Goal: Information Seeking & Learning: Learn about a topic

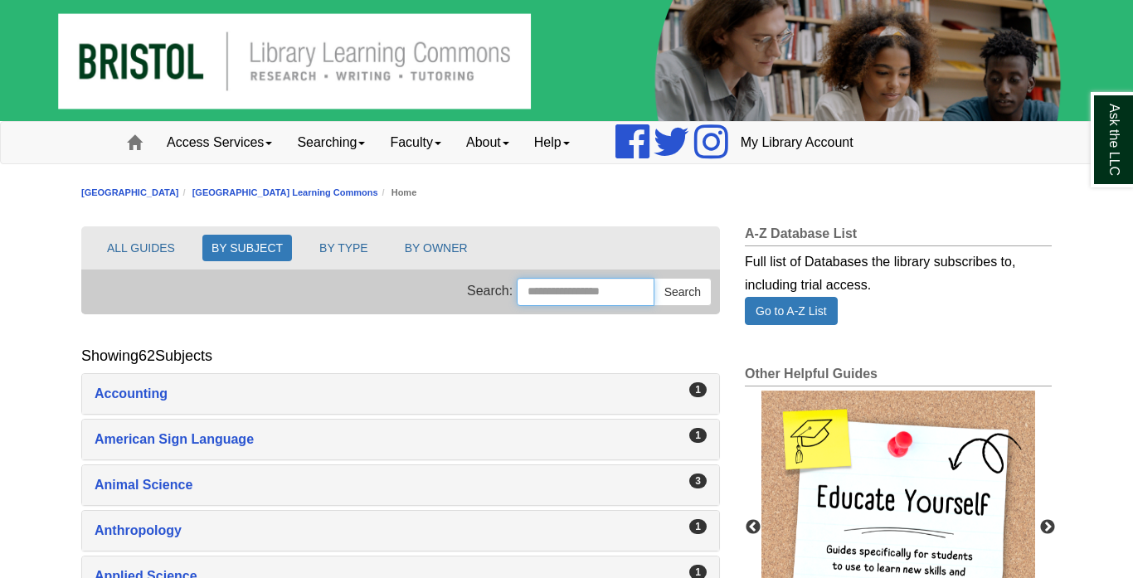
click at [517, 302] on input "Search this Group" at bounding box center [586, 292] width 138 height 28
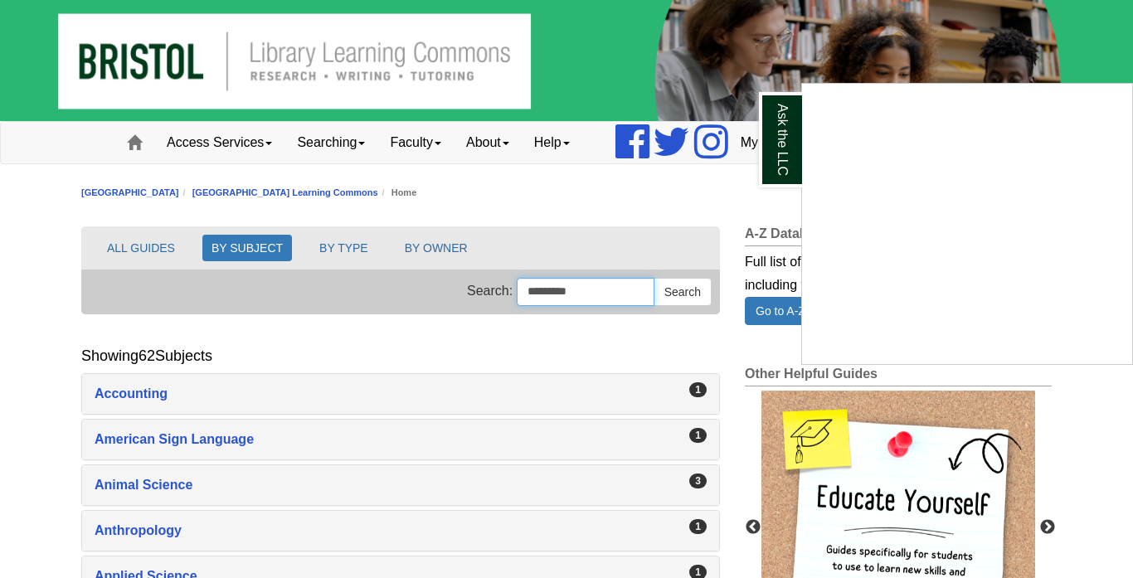
type input "*********"
click at [654, 278] on button "Search" at bounding box center [683, 292] width 58 height 28
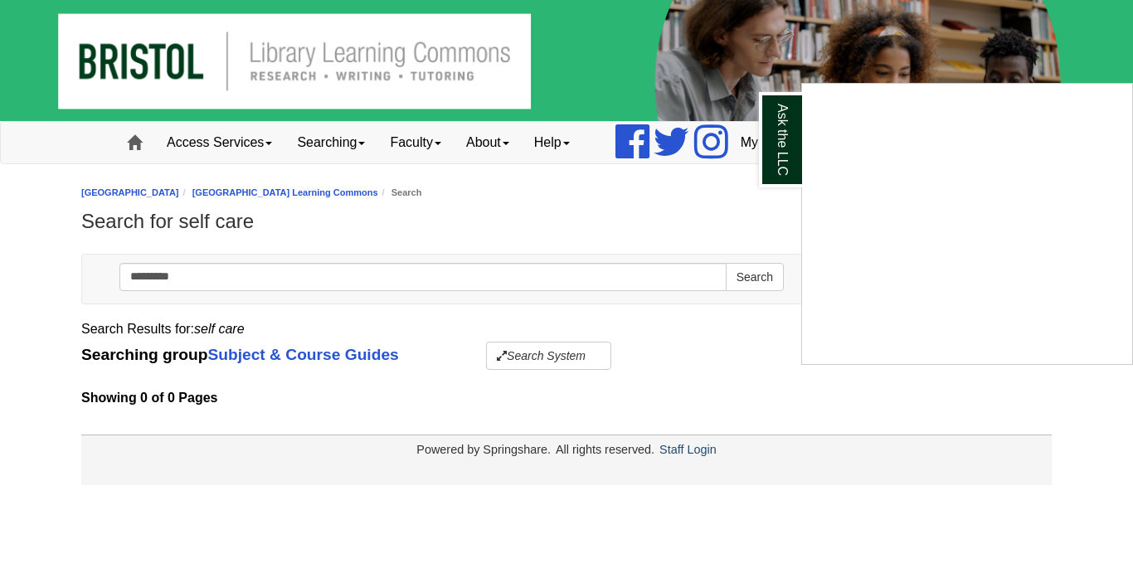
click at [138, 147] on div "Ask the LLC" at bounding box center [566, 289] width 1133 height 578
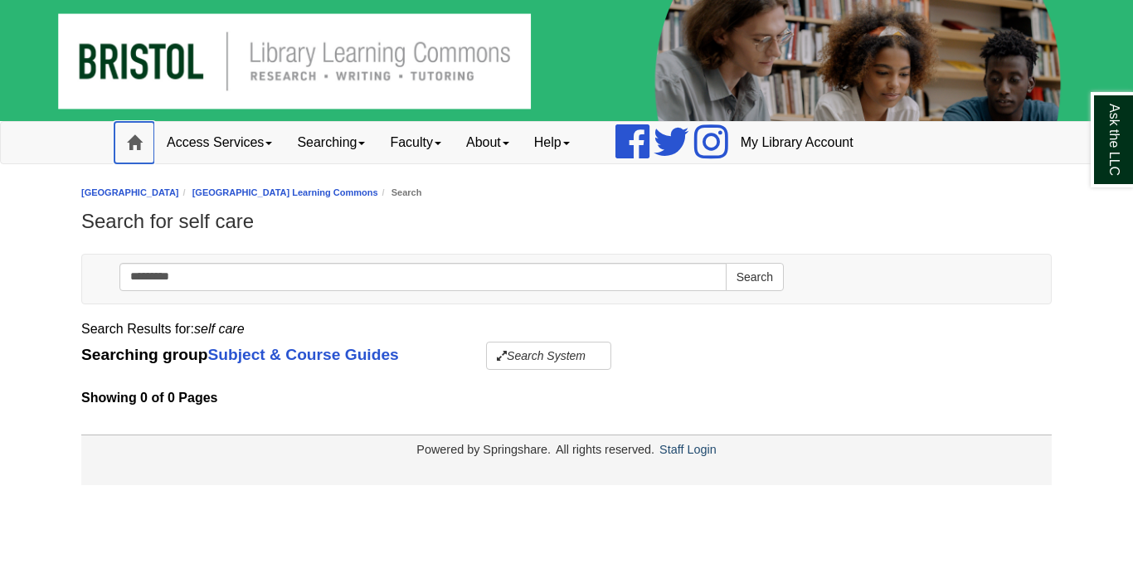
click at [137, 147] on span at bounding box center [134, 142] width 15 height 15
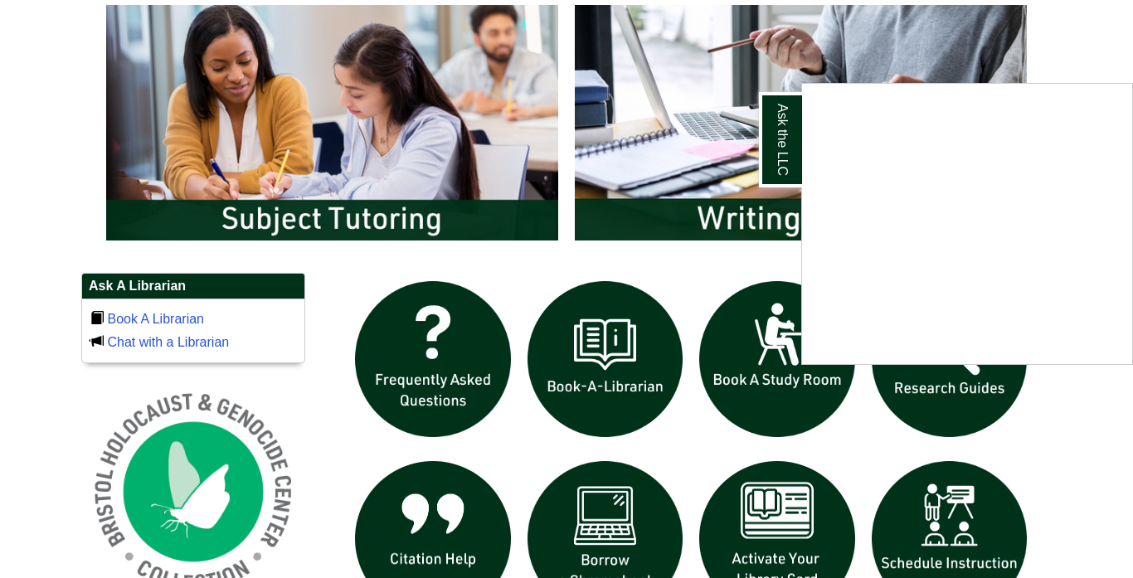
scroll to position [896, 0]
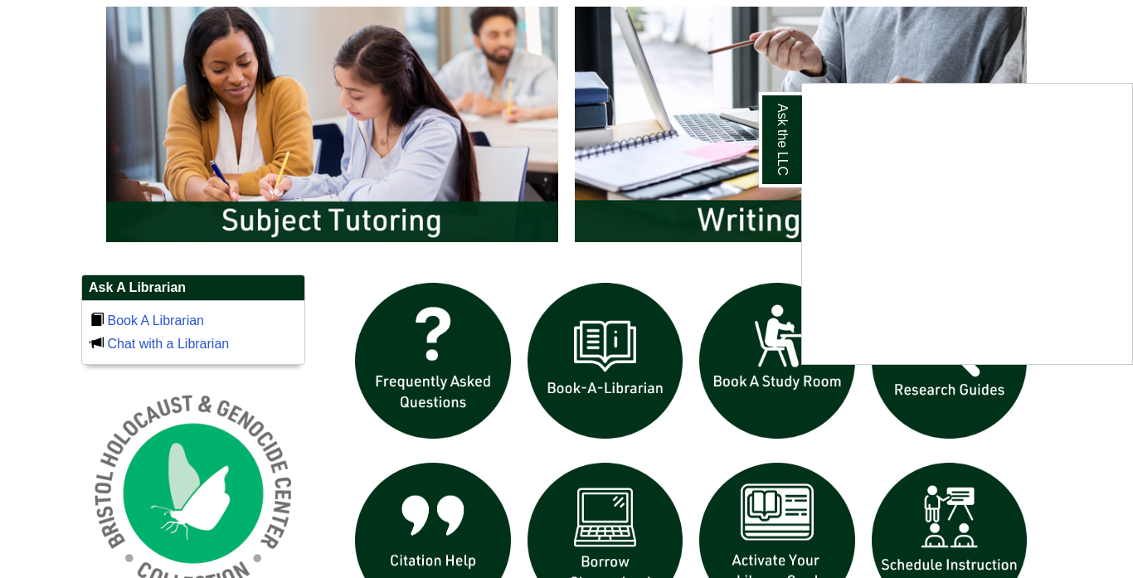
click at [446, 523] on div "Ask the LLC" at bounding box center [566, 289] width 1133 height 578
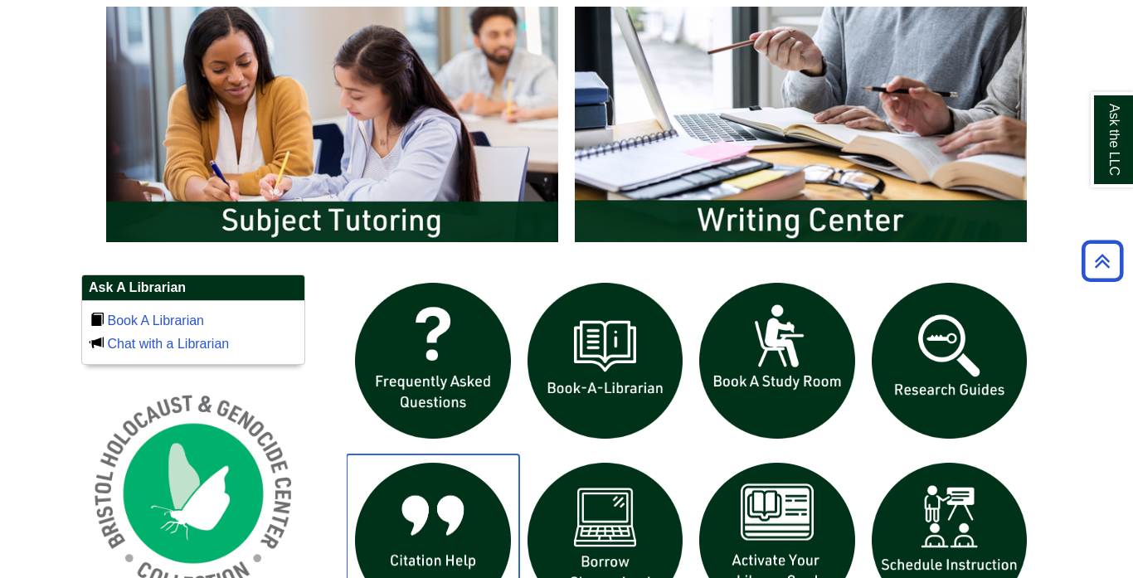
click at [446, 523] on img "slideshow" at bounding box center [433, 540] width 173 height 173
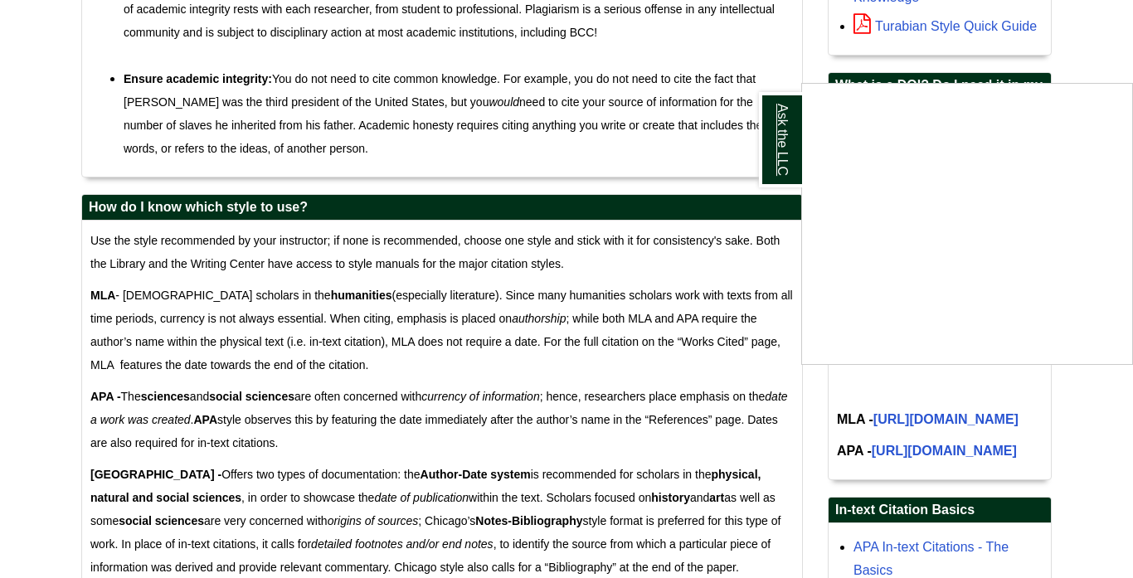
scroll to position [893, 0]
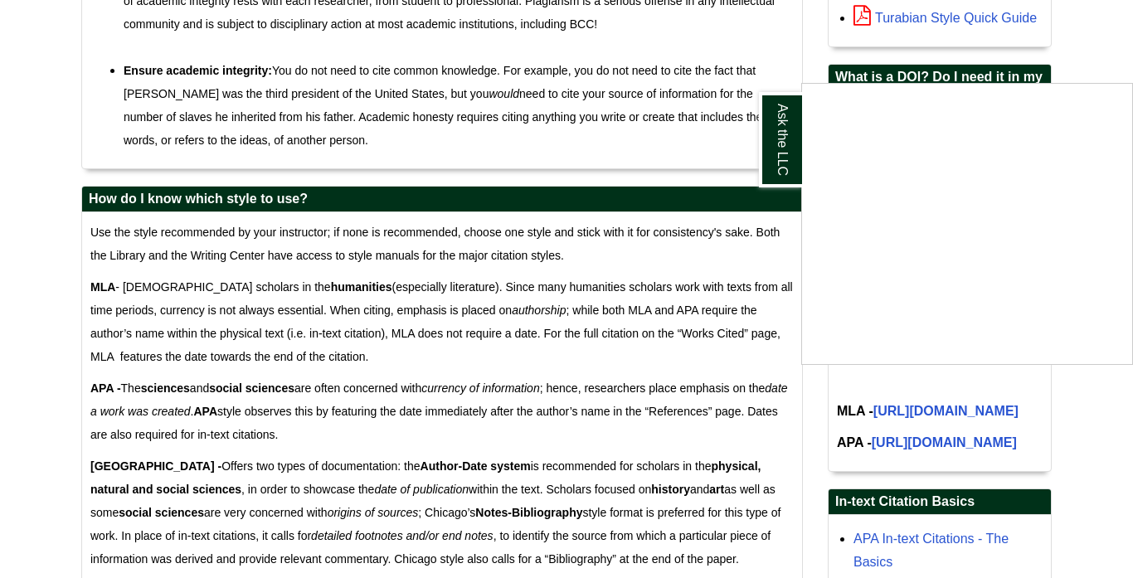
click at [871, 463] on div "Ask the LLC" at bounding box center [566, 289] width 1133 height 578
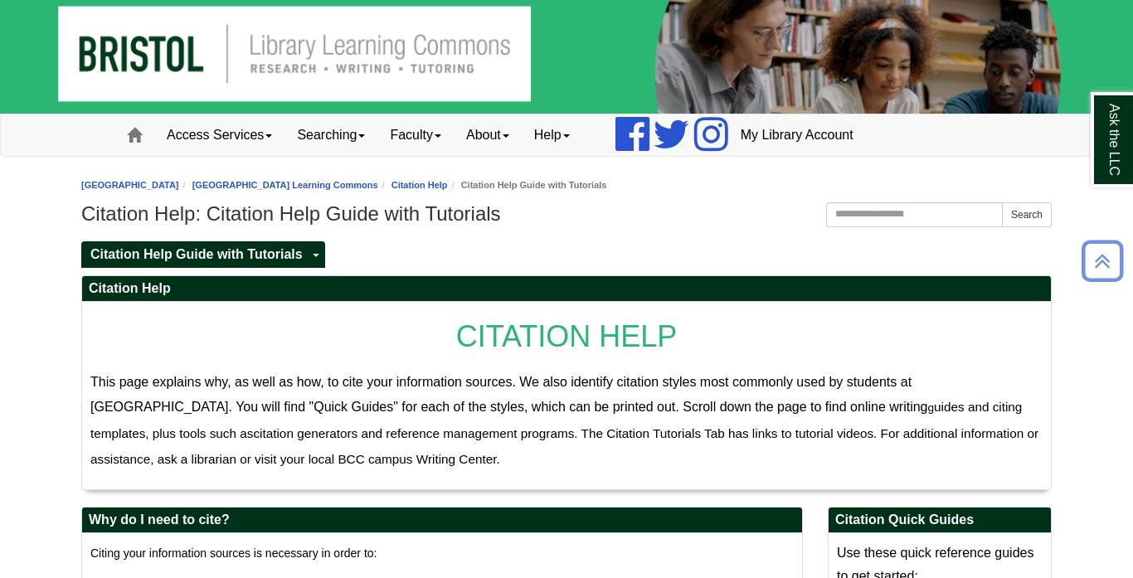
scroll to position [0, 0]
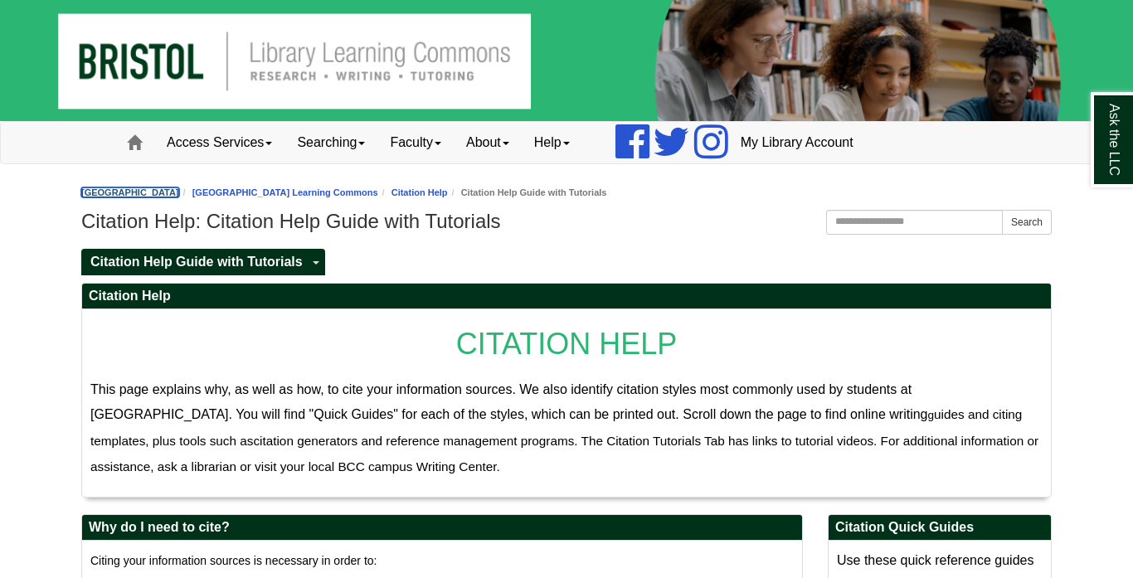
click at [179, 187] on link "[GEOGRAPHIC_DATA]" at bounding box center [130, 192] width 98 height 10
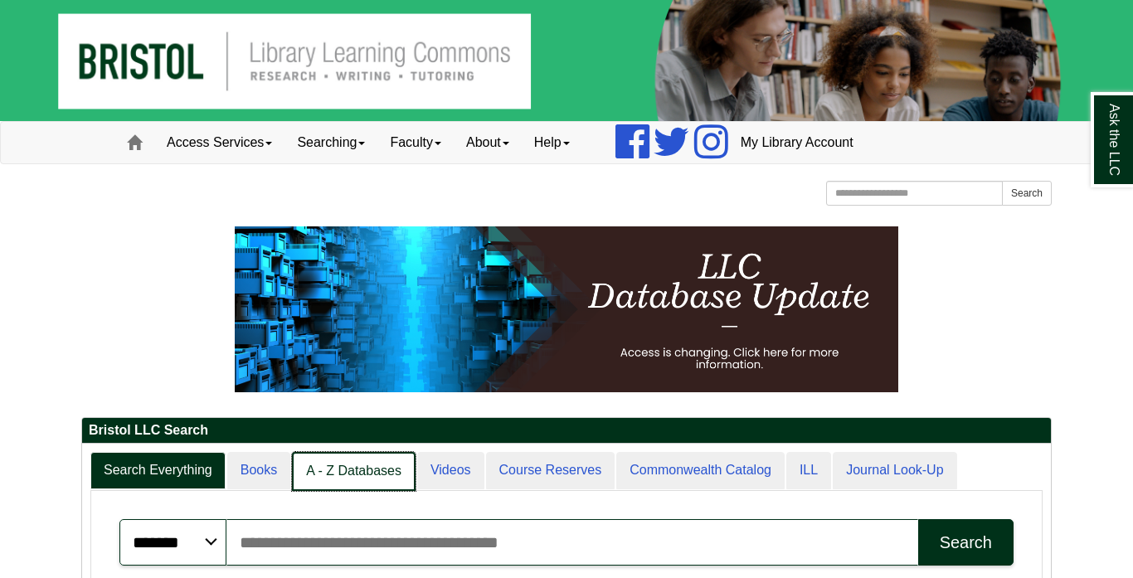
scroll to position [8, 8]
click at [334, 486] on link "A - Z Databases" at bounding box center [354, 471] width 124 height 39
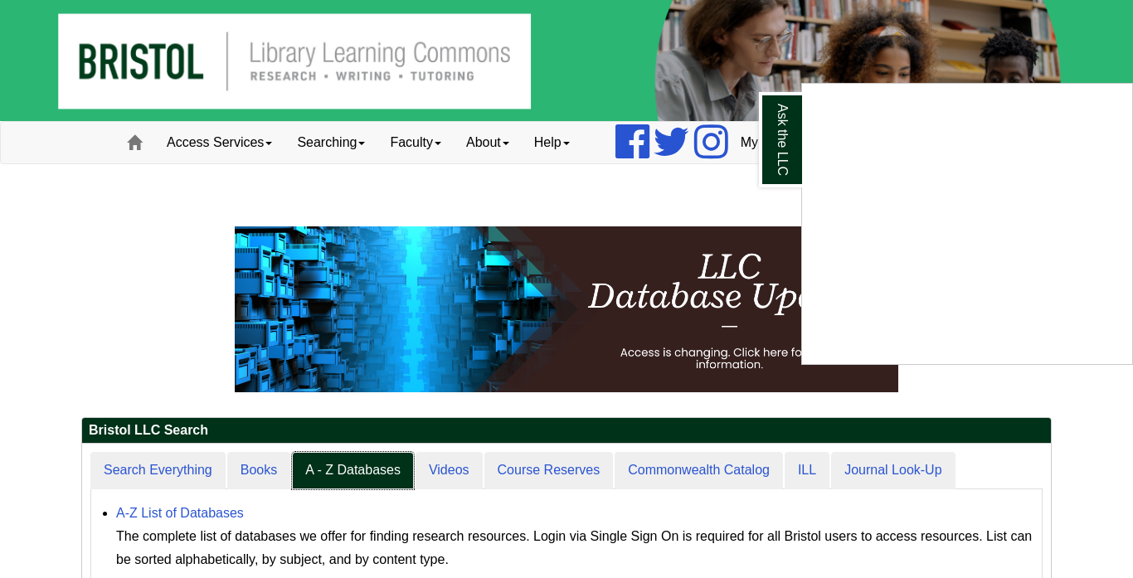
scroll to position [153, 969]
click at [292, 452] on link "A - Z Databases" at bounding box center [353, 470] width 122 height 37
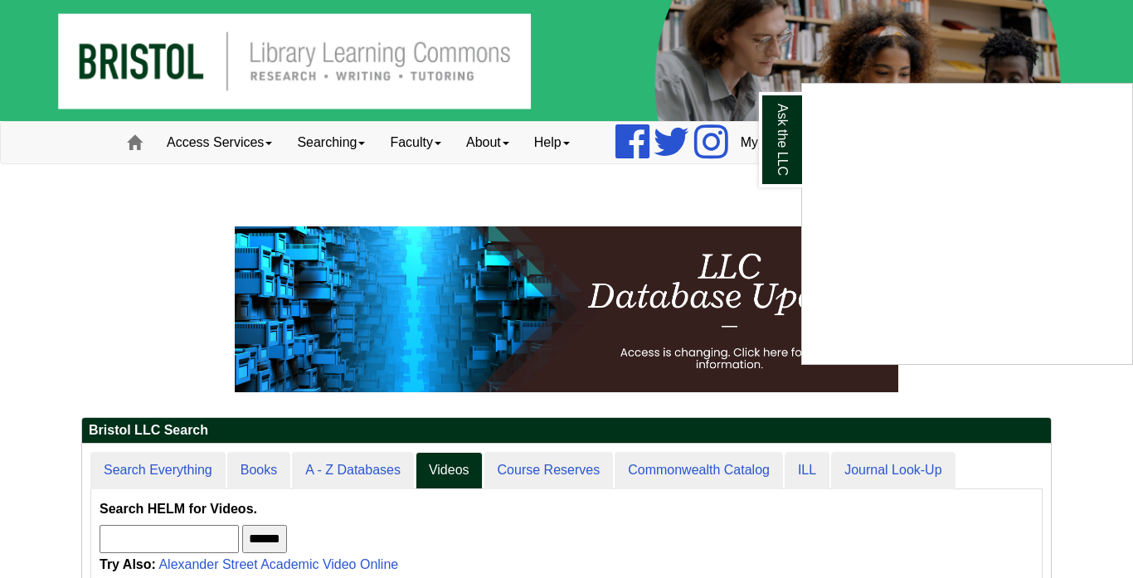
click at [362, 465] on div "Ask the LLC" at bounding box center [566, 289] width 1133 height 578
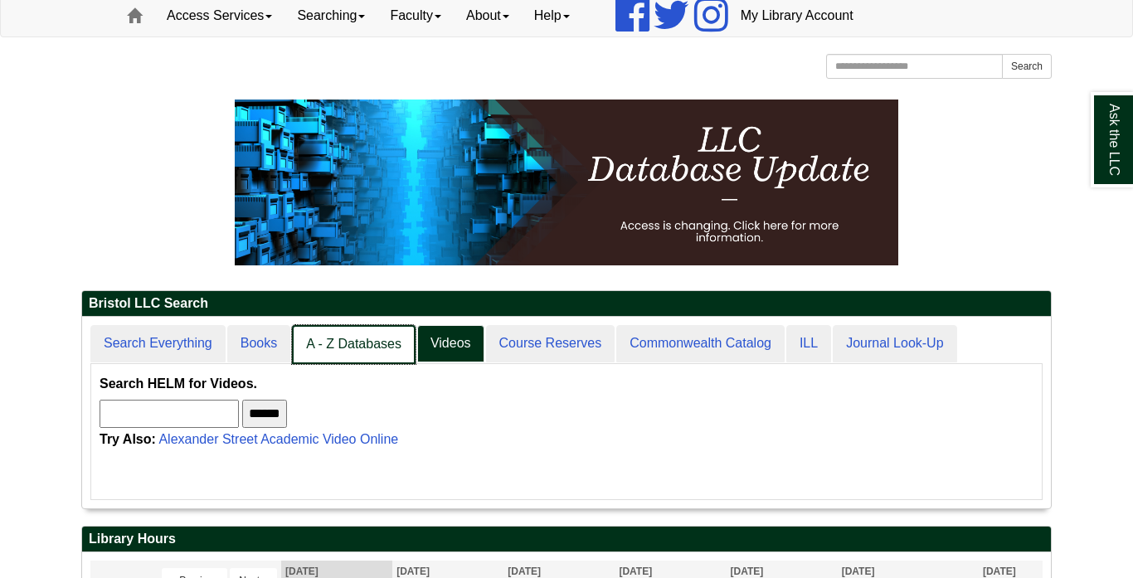
click at [345, 328] on link "A - Z Databases" at bounding box center [354, 344] width 124 height 39
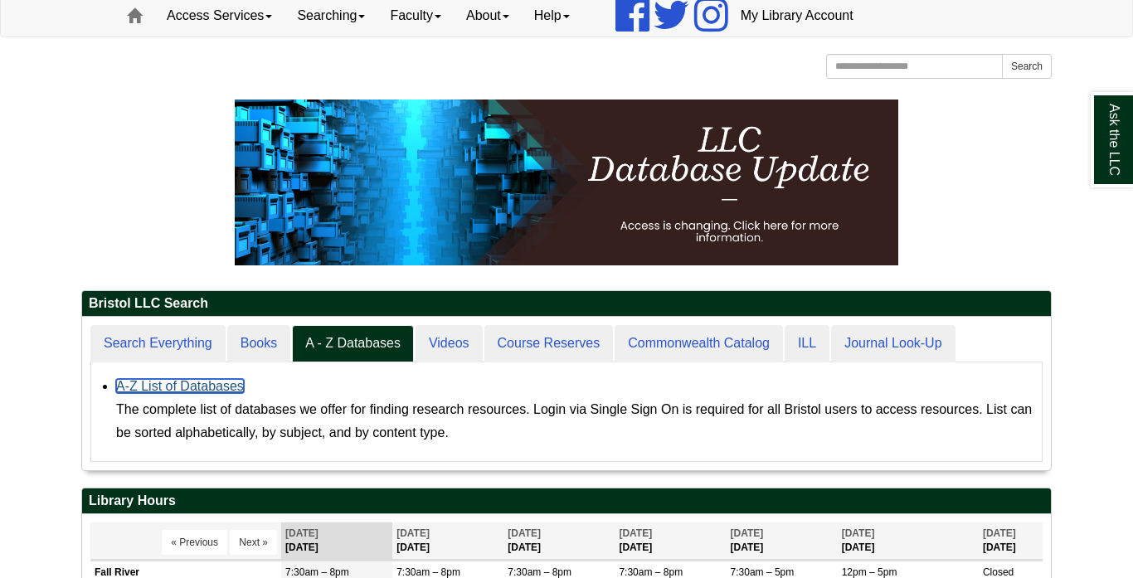
click at [210, 387] on link "A-Z List of Databases" at bounding box center [180, 386] width 128 height 14
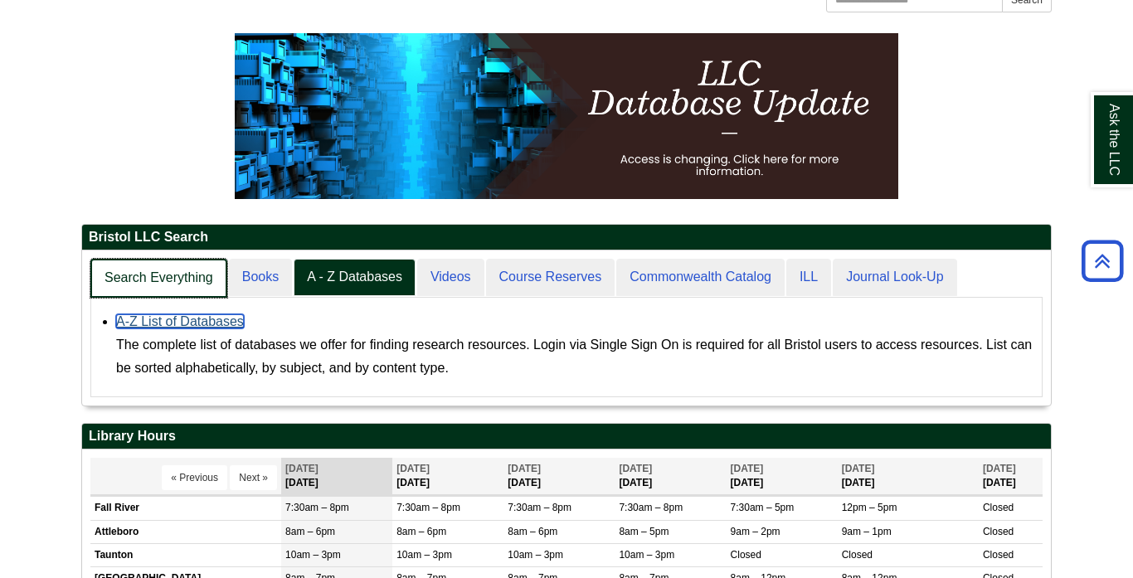
scroll to position [155, 969]
click at [216, 279] on link "Search Everything" at bounding box center [158, 278] width 137 height 39
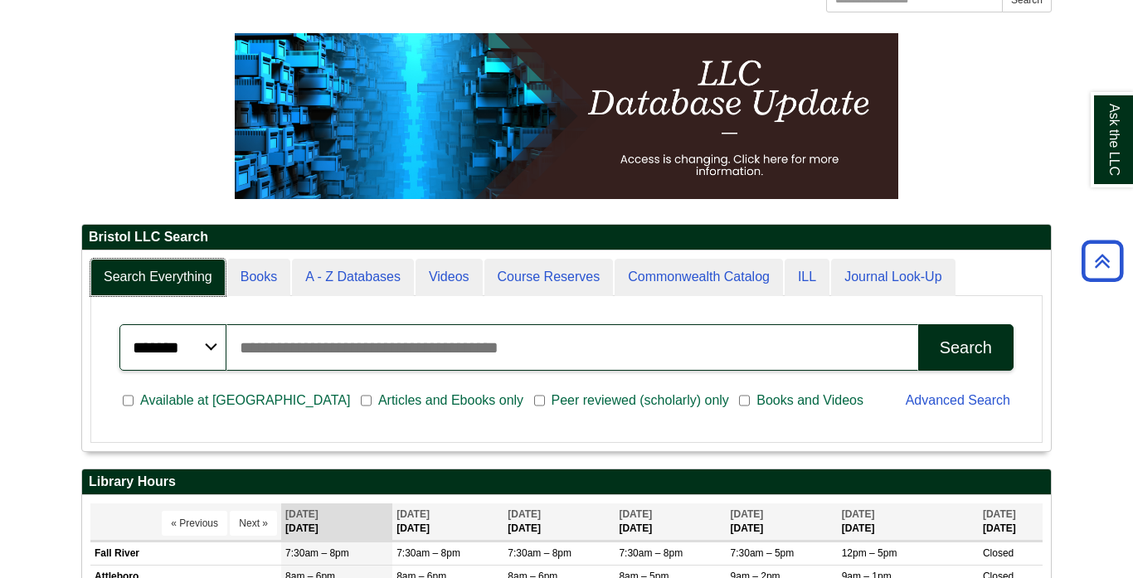
scroll to position [199, 969]
click at [367, 363] on input "Search articles, books, journals & more" at bounding box center [572, 347] width 692 height 46
type input "*********"
click at [918, 324] on button "Search" at bounding box center [965, 347] width 95 height 46
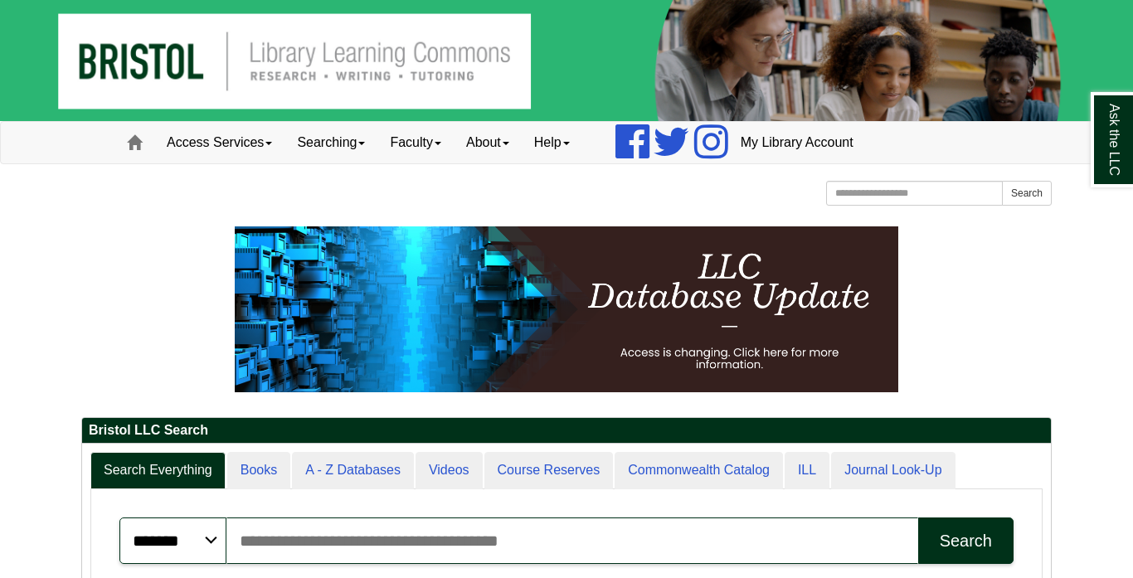
click at [404, 536] on input "Search articles, books, journals & more" at bounding box center [572, 541] width 692 height 46
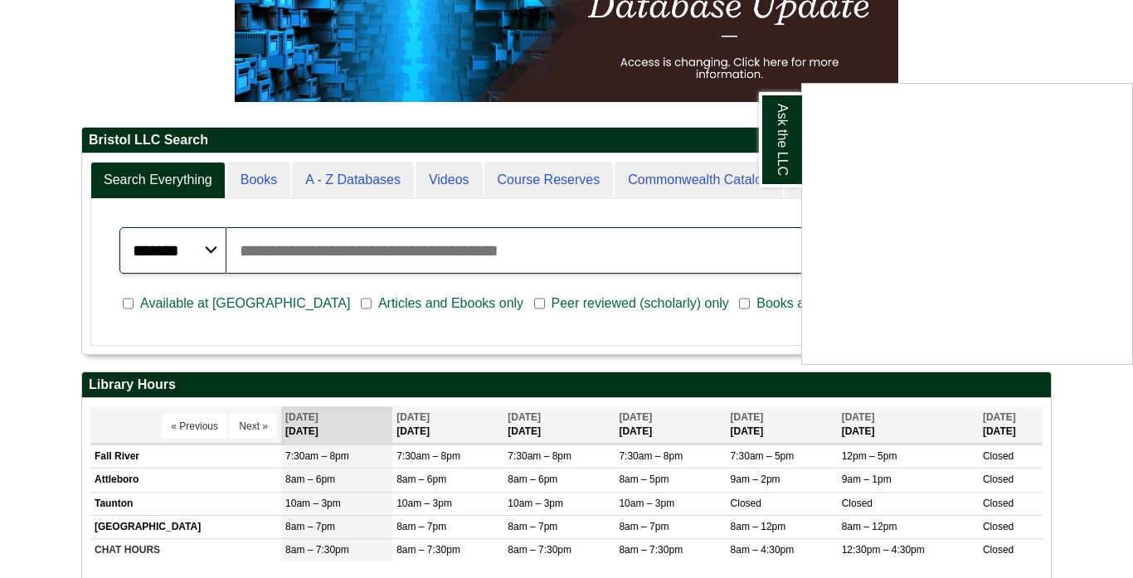
scroll to position [299, 0]
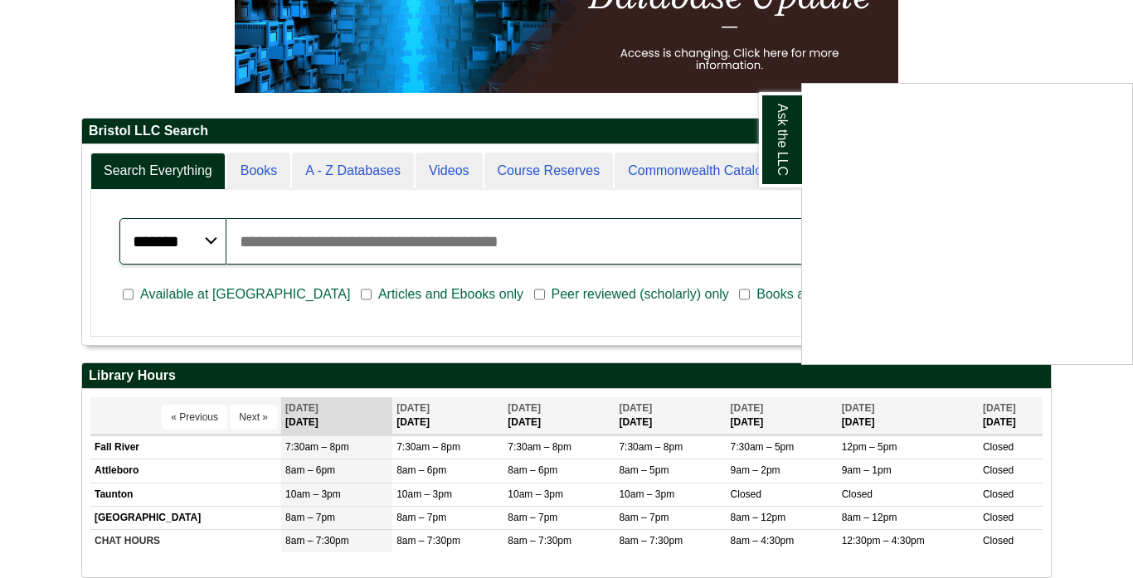
click at [267, 294] on div "Ask the LLC" at bounding box center [566, 289] width 1133 height 578
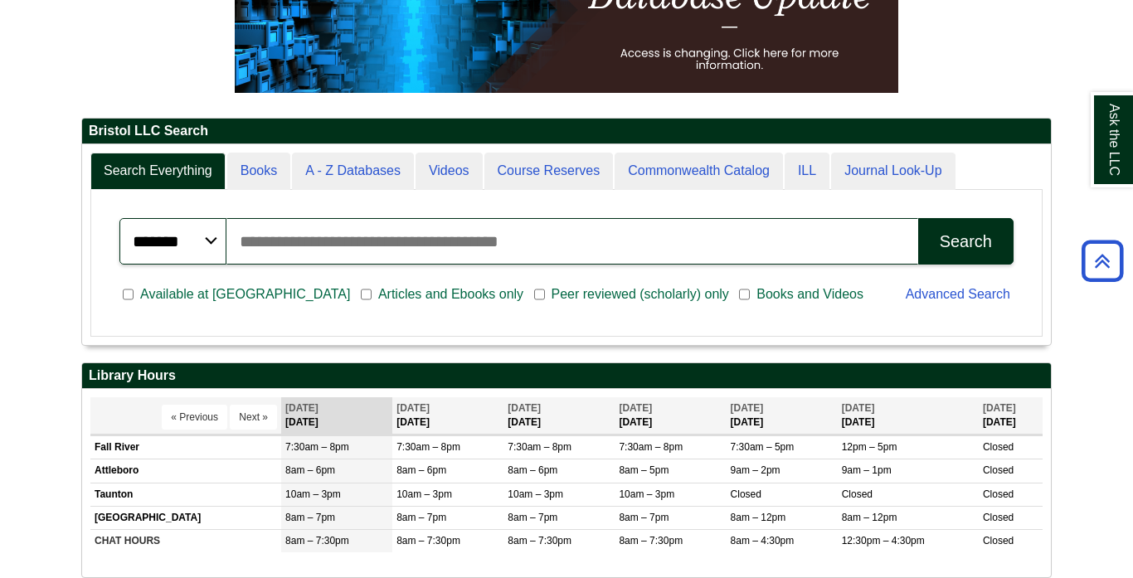
click at [740, 255] on input "Search articles, books, journals & more" at bounding box center [572, 241] width 692 height 46
click at [411, 245] on input "Search articles, books, journals & more" at bounding box center [572, 241] width 692 height 46
type input "*********"
click at [1000, 252] on button "Search" at bounding box center [965, 241] width 95 height 46
